Goal: Task Accomplishment & Management: Manage account settings

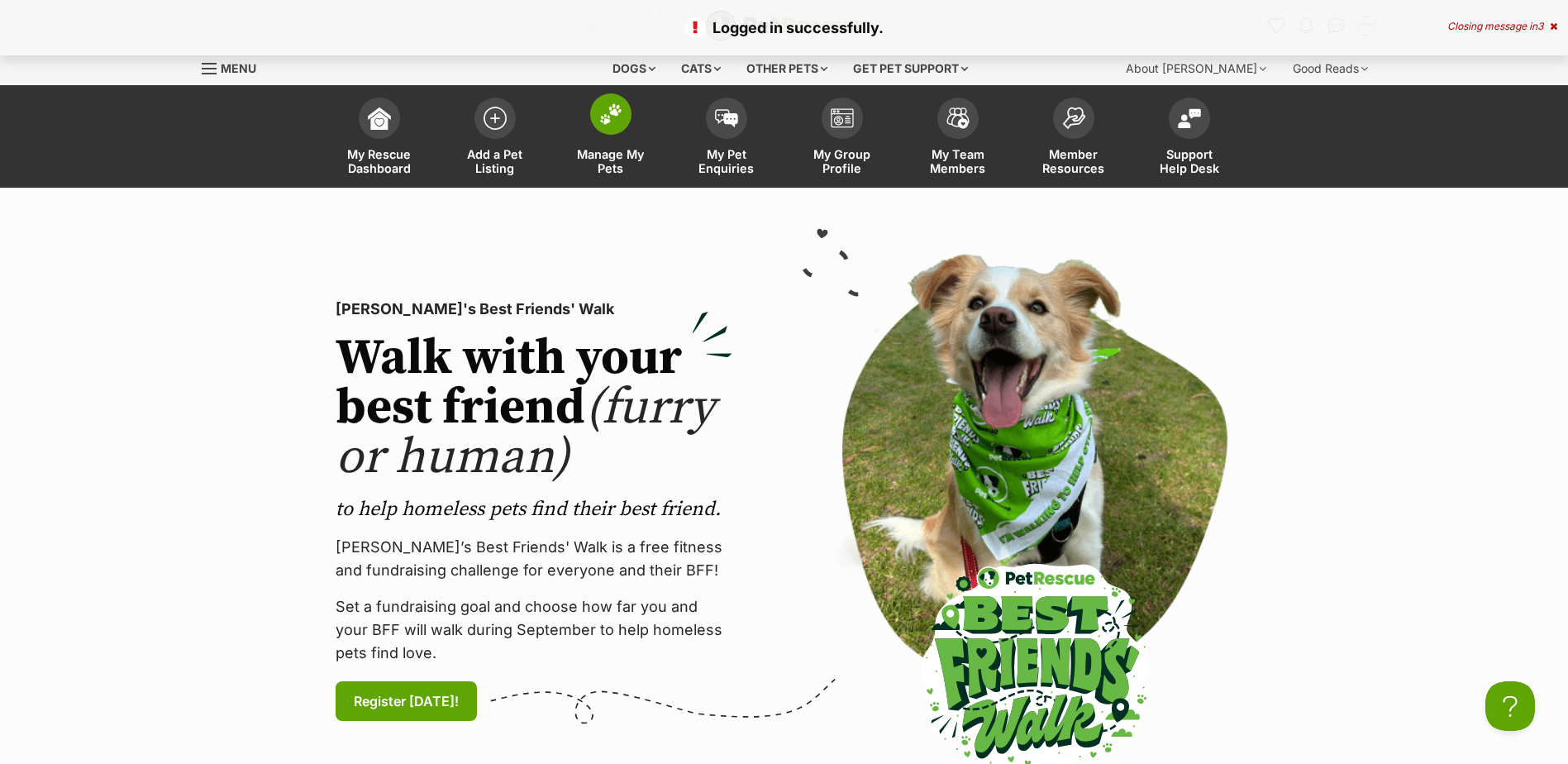
click at [595, 119] on span at bounding box center [611, 114] width 41 height 41
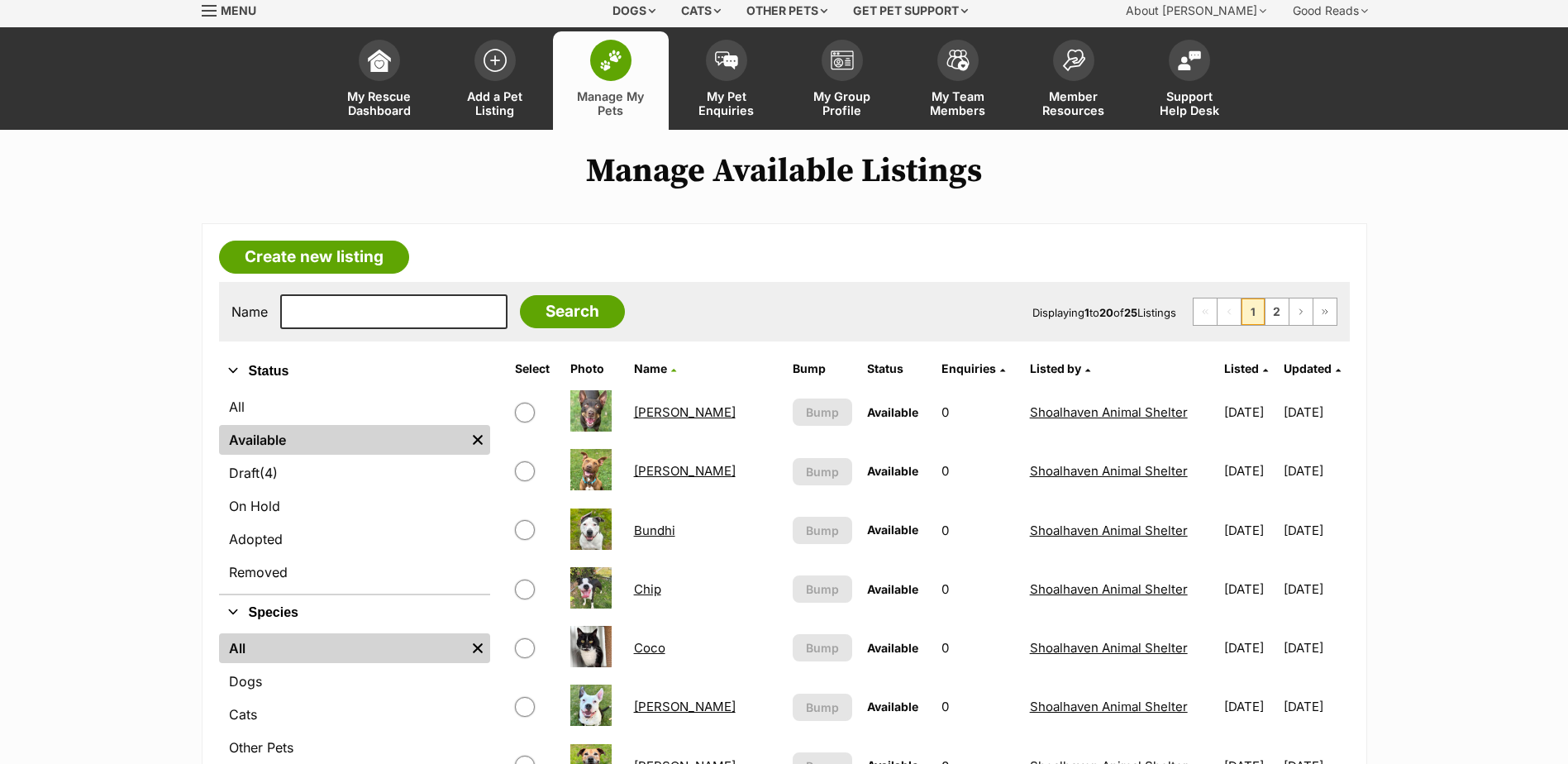
scroll to position [83, 0]
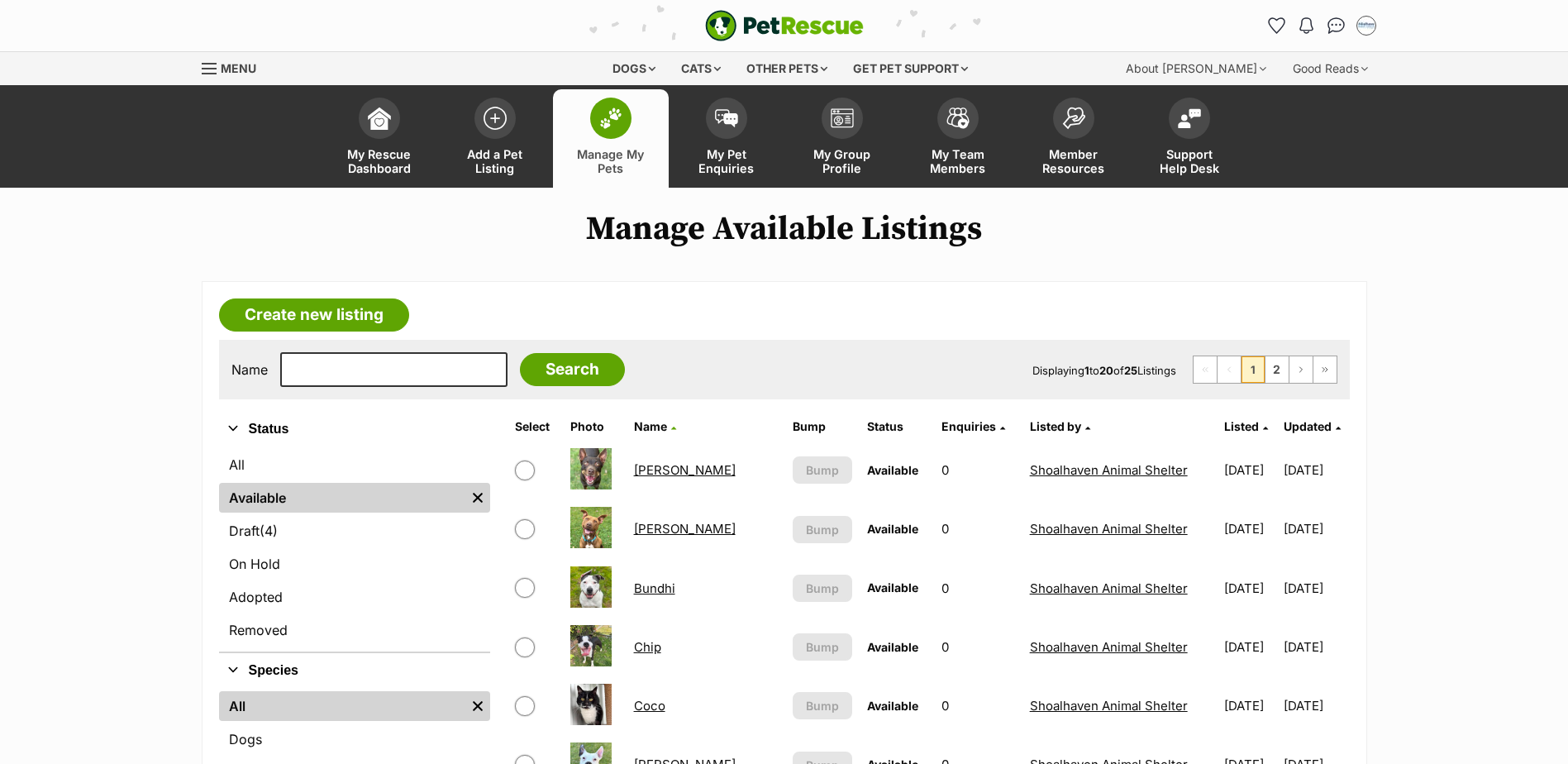
click at [653, 709] on link "Coco" at bounding box center [650, 705] width 31 height 16
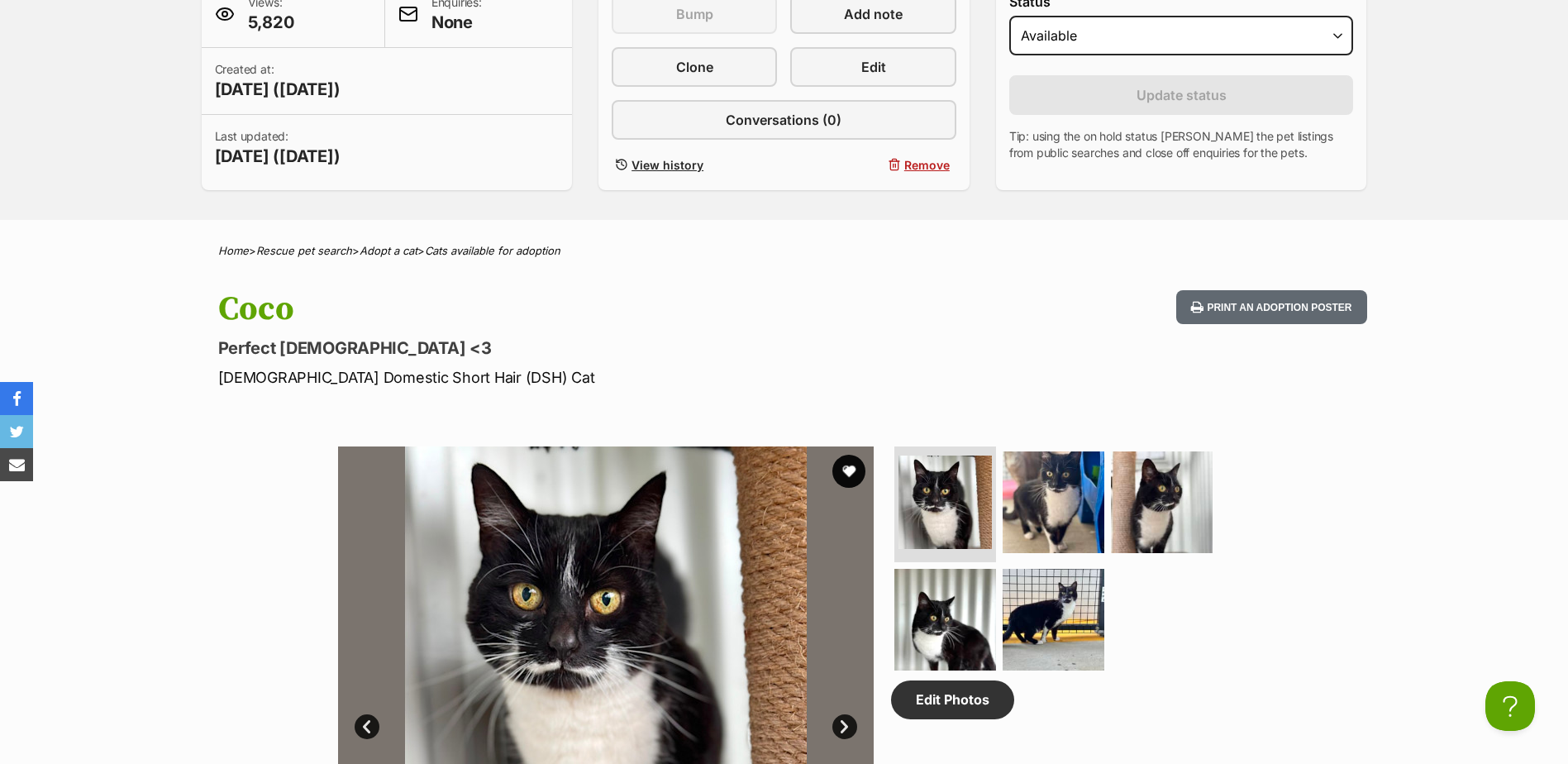
scroll to position [413, 0]
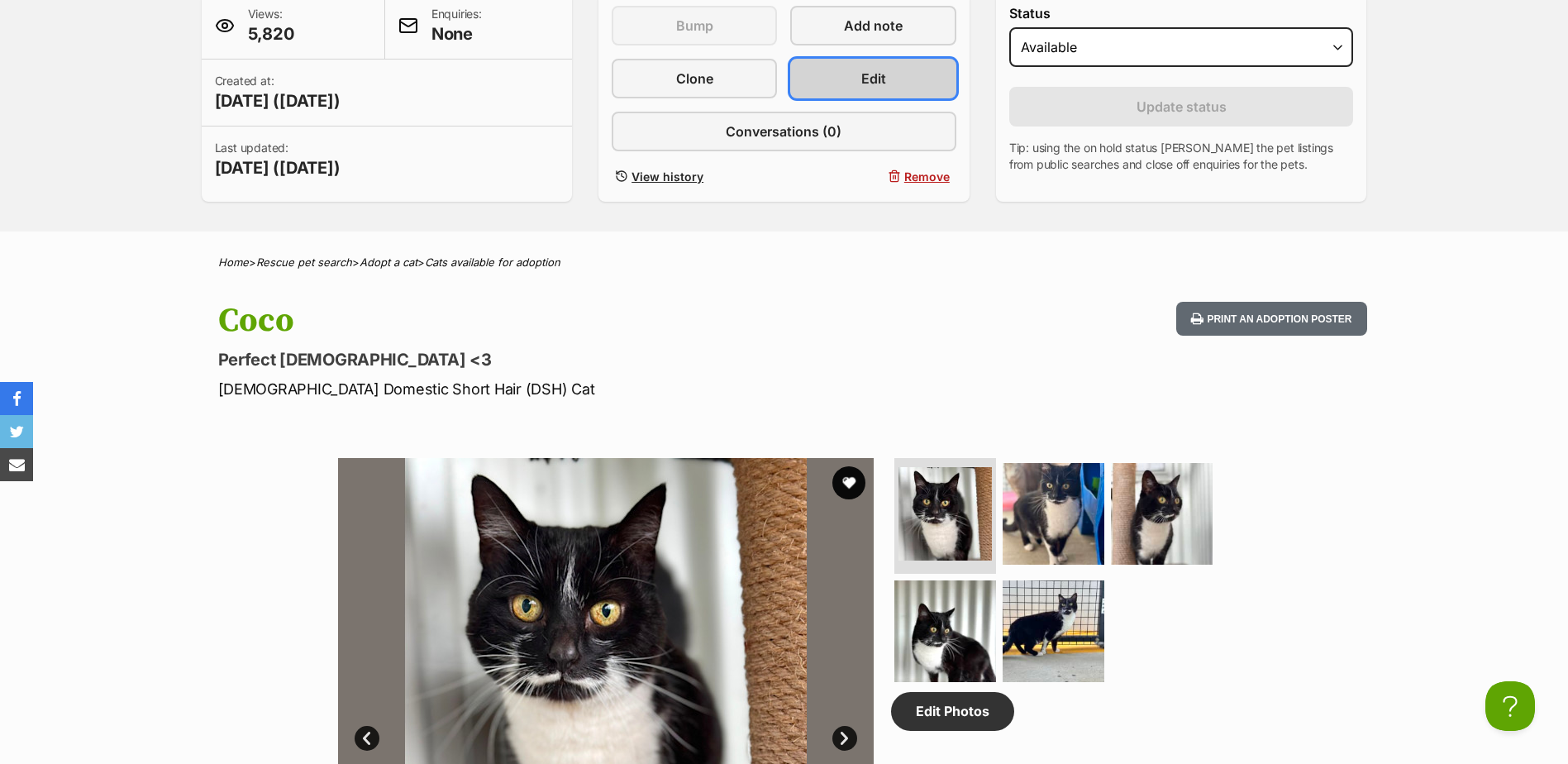
click at [884, 84] on span "Edit" at bounding box center [874, 79] width 25 height 20
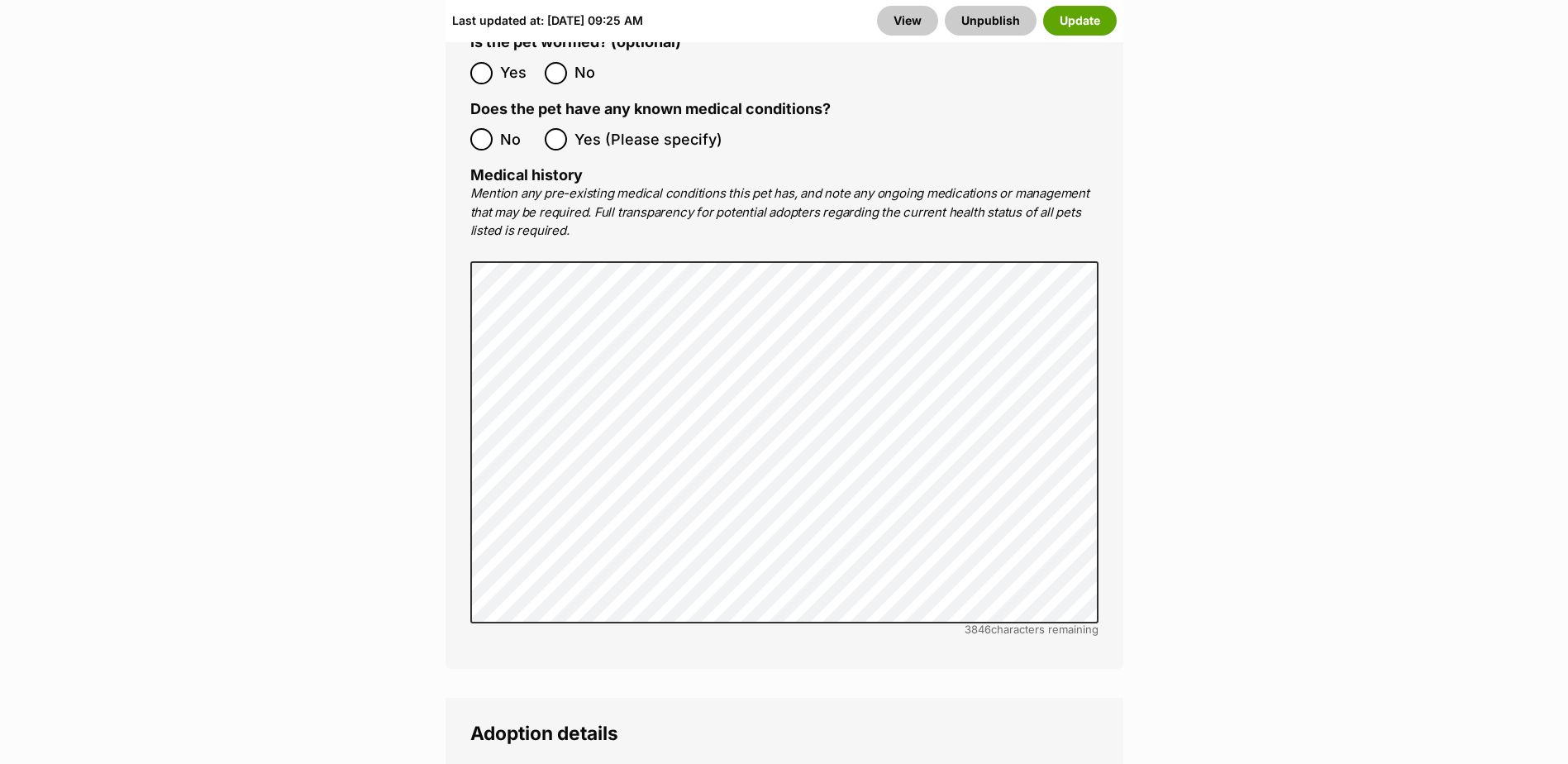
scroll to position [3968, 0]
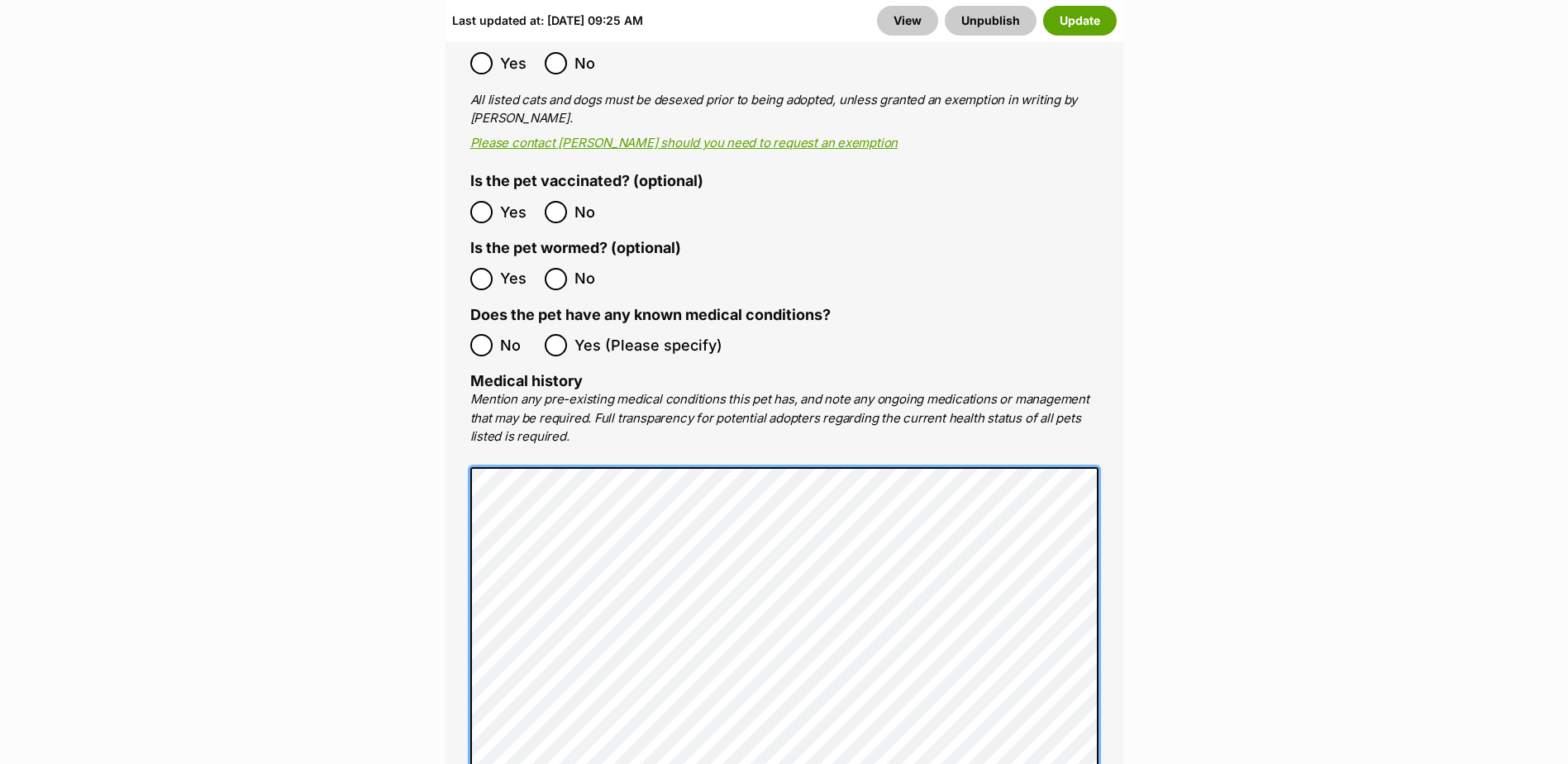
scroll to position [3720, 0]
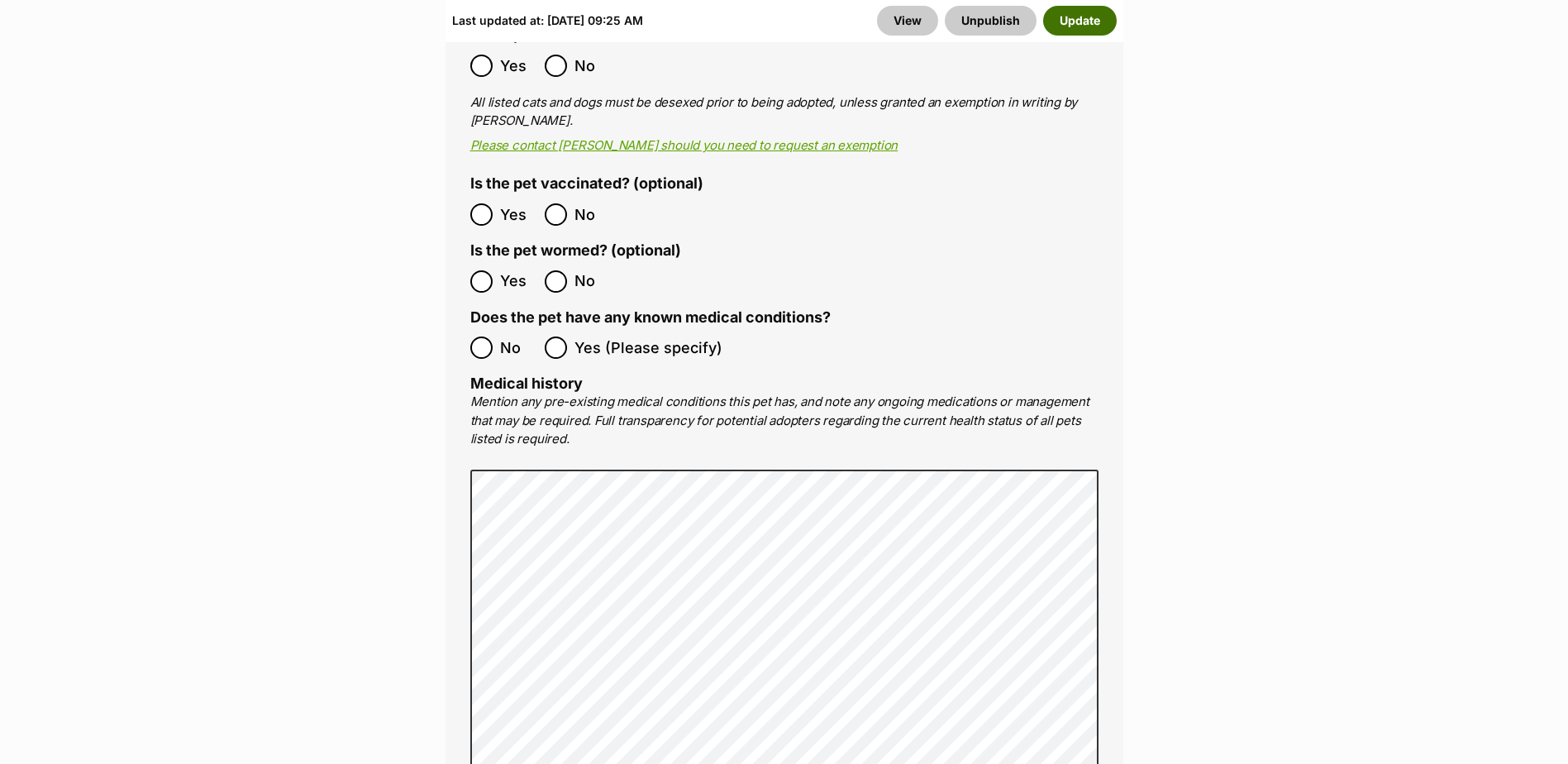
click at [1073, 30] on button "Update" at bounding box center [1079, 21] width 74 height 30
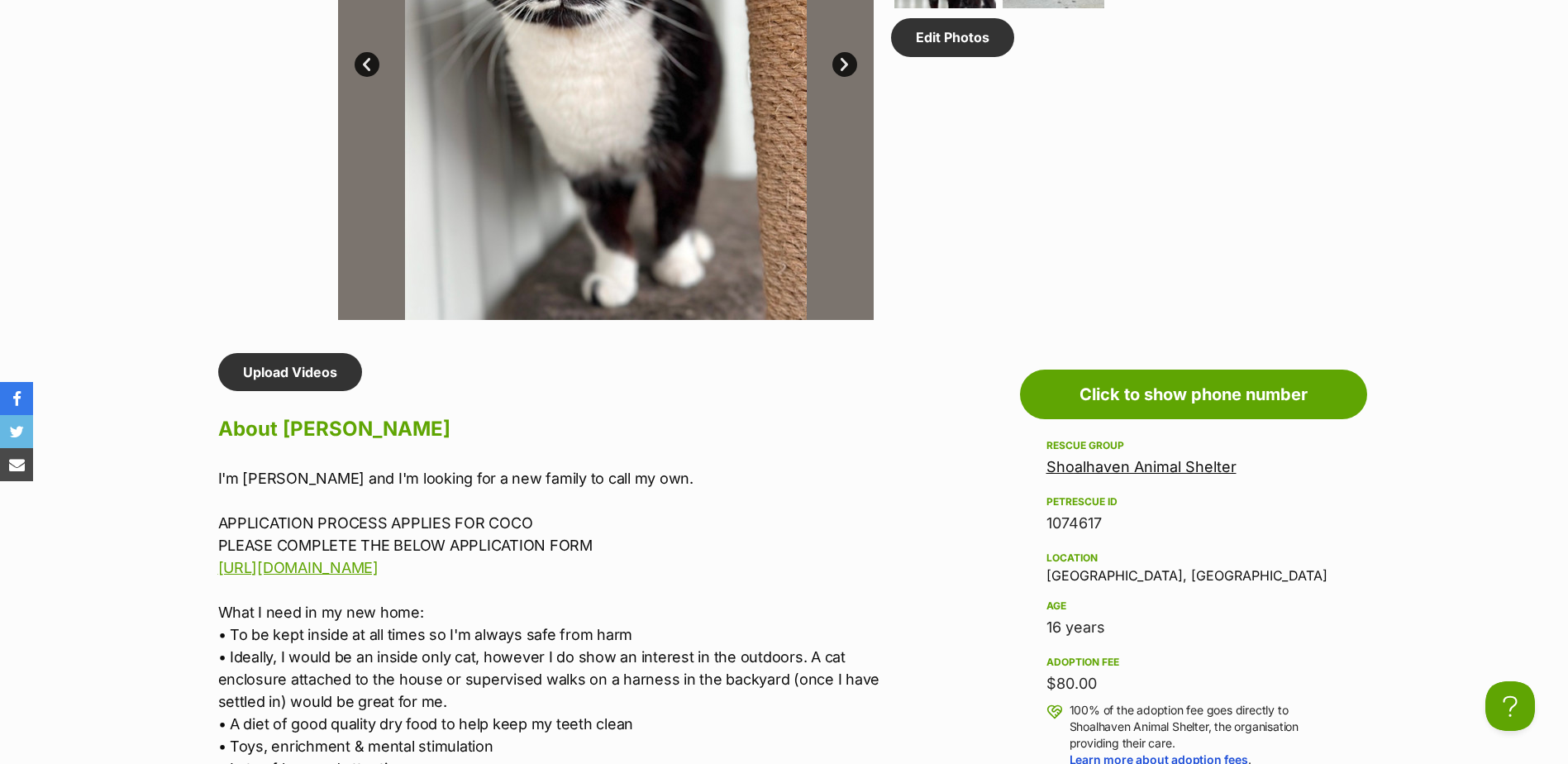
scroll to position [1323, 0]
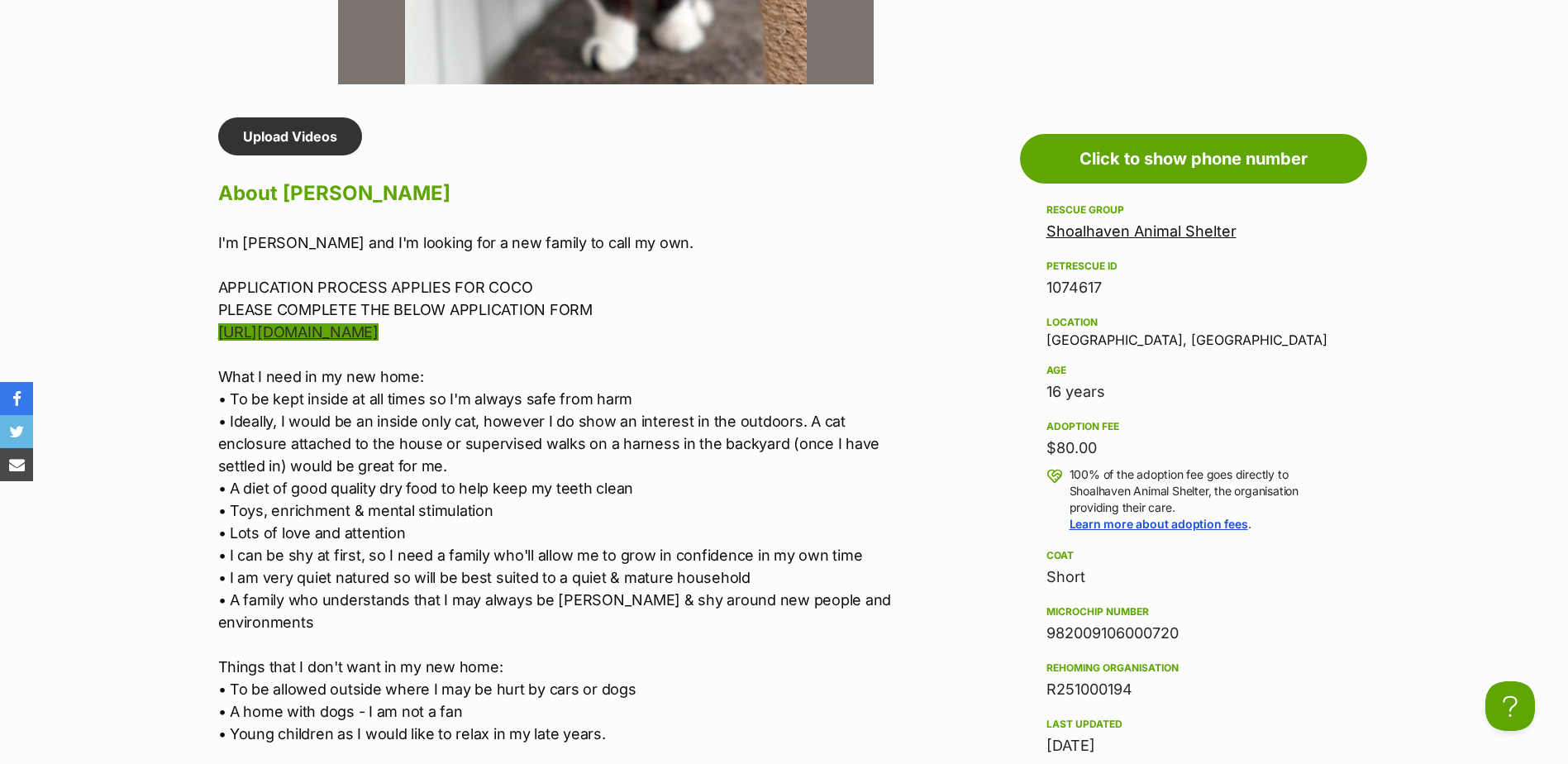
click at [331, 330] on link "[URL][DOMAIN_NAME]" at bounding box center [298, 332] width 160 height 17
